Goal: Check status: Check status

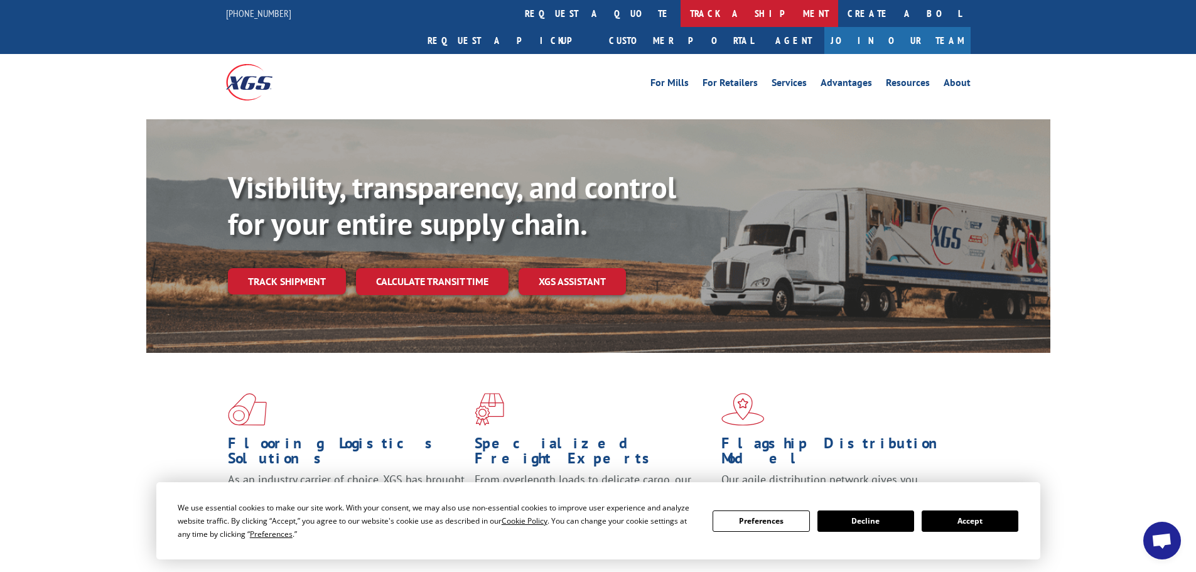
click at [681, 14] on link "track a shipment" at bounding box center [760, 13] width 158 height 27
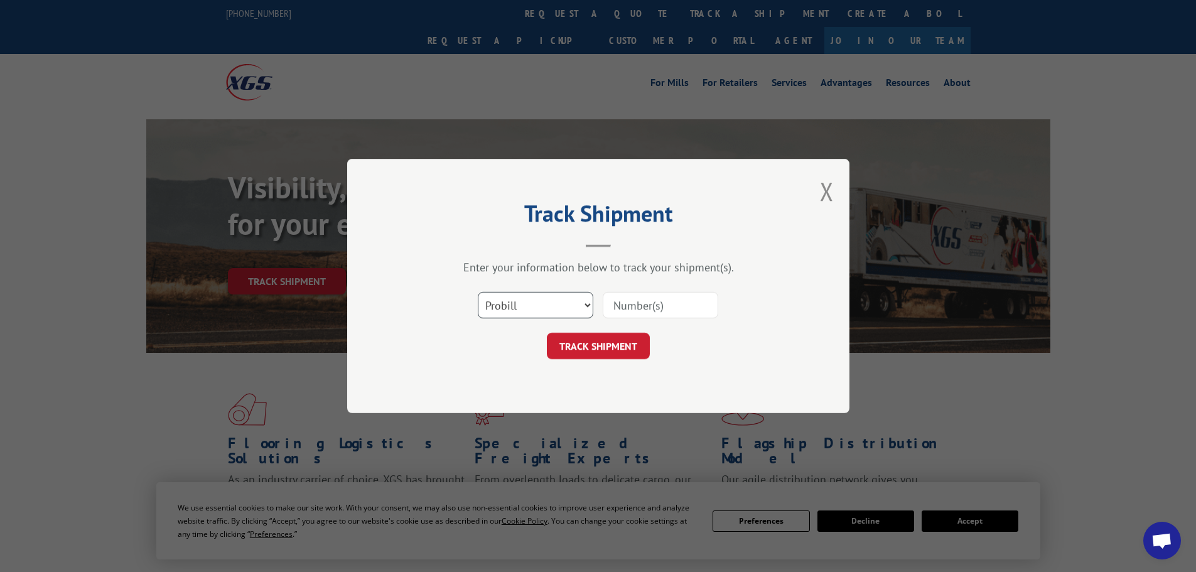
click at [544, 303] on select "Select category... Probill BOL PO" at bounding box center [536, 305] width 116 height 26
select select "po"
click at [478, 292] on select "Select category... Probill BOL PO" at bounding box center [536, 305] width 116 height 26
click at [635, 305] on input at bounding box center [661, 305] width 116 height 26
paste input "05540463"
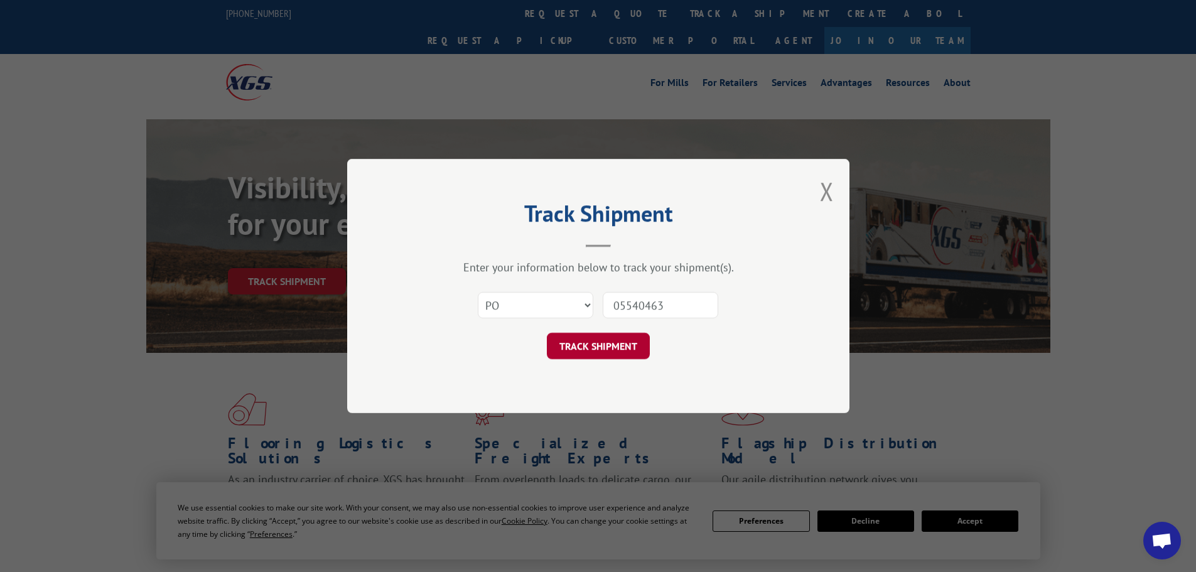
type input "05540463"
click at [592, 350] on button "TRACK SHIPMENT" at bounding box center [598, 346] width 103 height 26
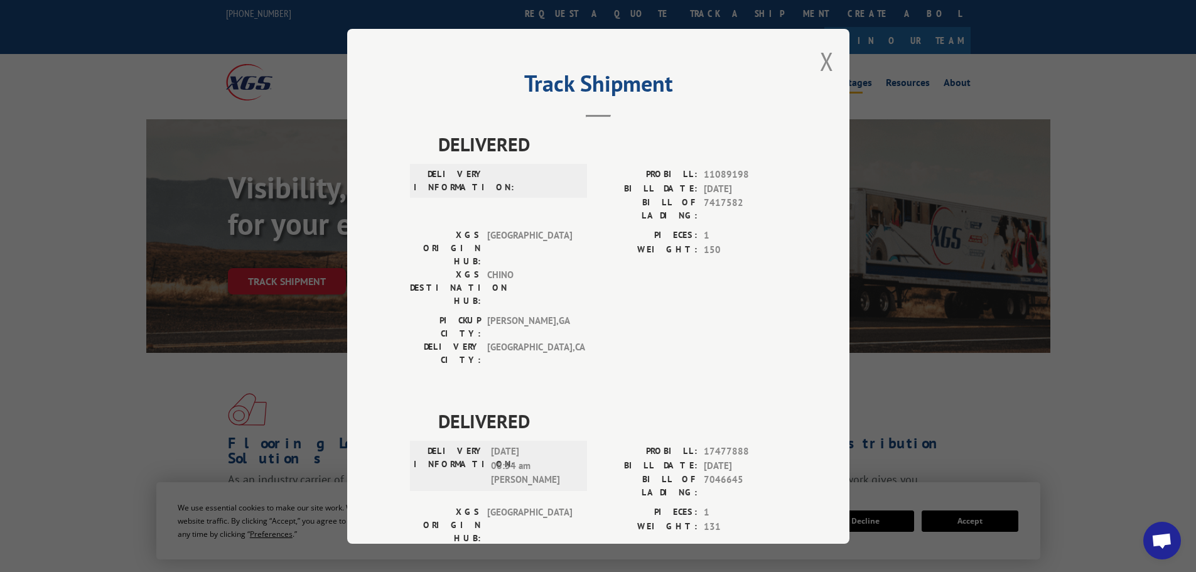
click at [822, 62] on button "Close modal" at bounding box center [827, 61] width 14 height 33
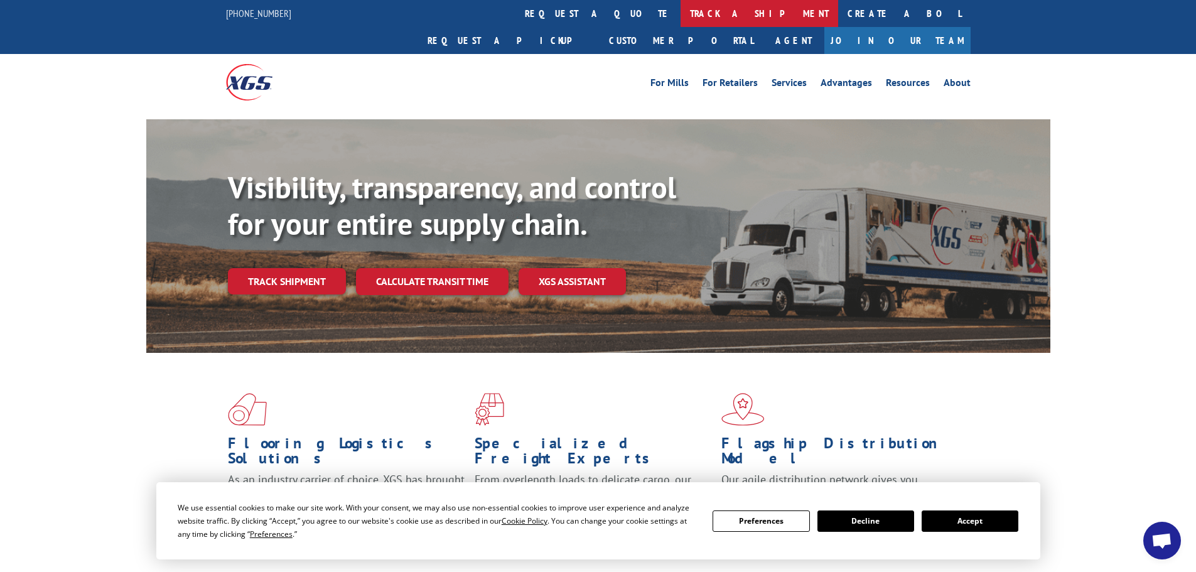
click at [681, 13] on link "track a shipment" at bounding box center [760, 13] width 158 height 27
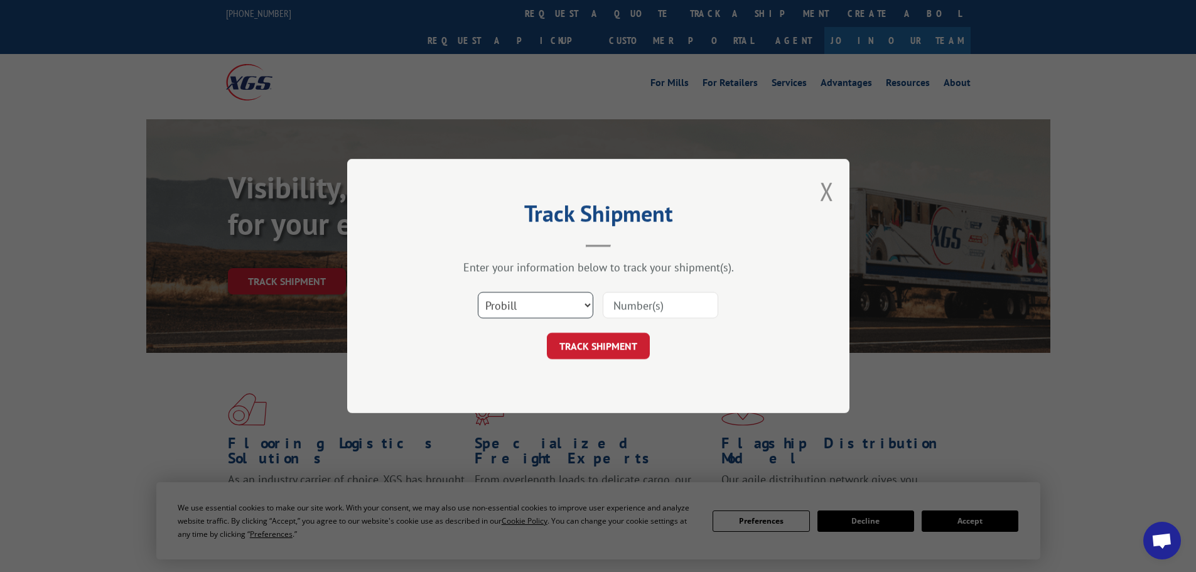
click at [522, 296] on select "Select category... Probill BOL PO" at bounding box center [536, 305] width 116 height 26
select select "po"
click at [478, 292] on select "Select category... Probill BOL PO" at bounding box center [536, 305] width 116 height 26
click at [640, 307] on input at bounding box center [661, 305] width 116 height 26
paste input "05540463"
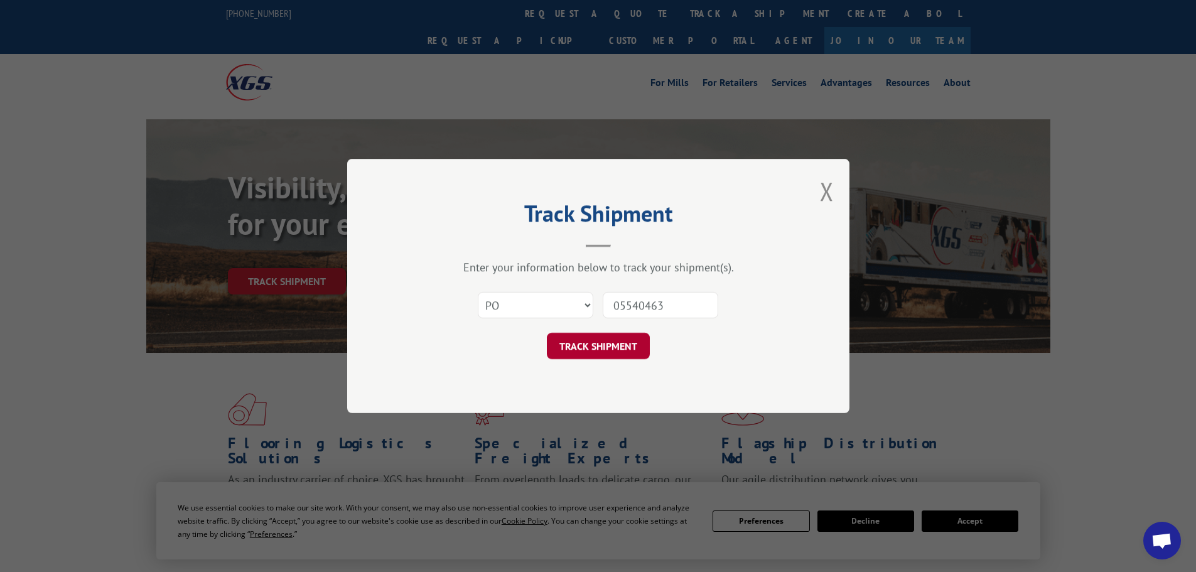
type input "05540463"
click at [588, 356] on button "TRACK SHIPMENT" at bounding box center [598, 346] width 103 height 26
